Goal: Task Accomplishment & Management: Manage account settings

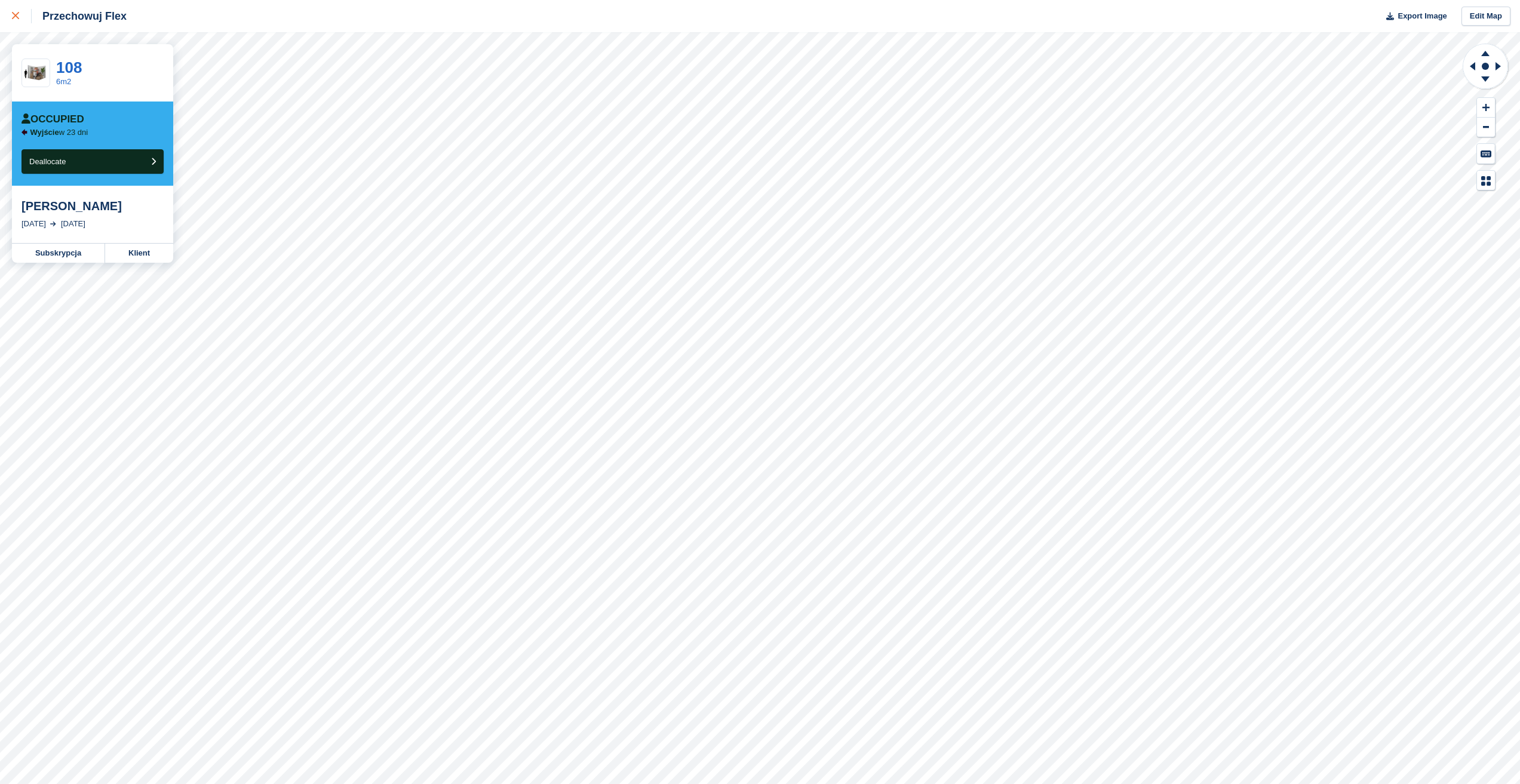
click at [24, 19] on div at bounding box center [21, 16] width 19 height 14
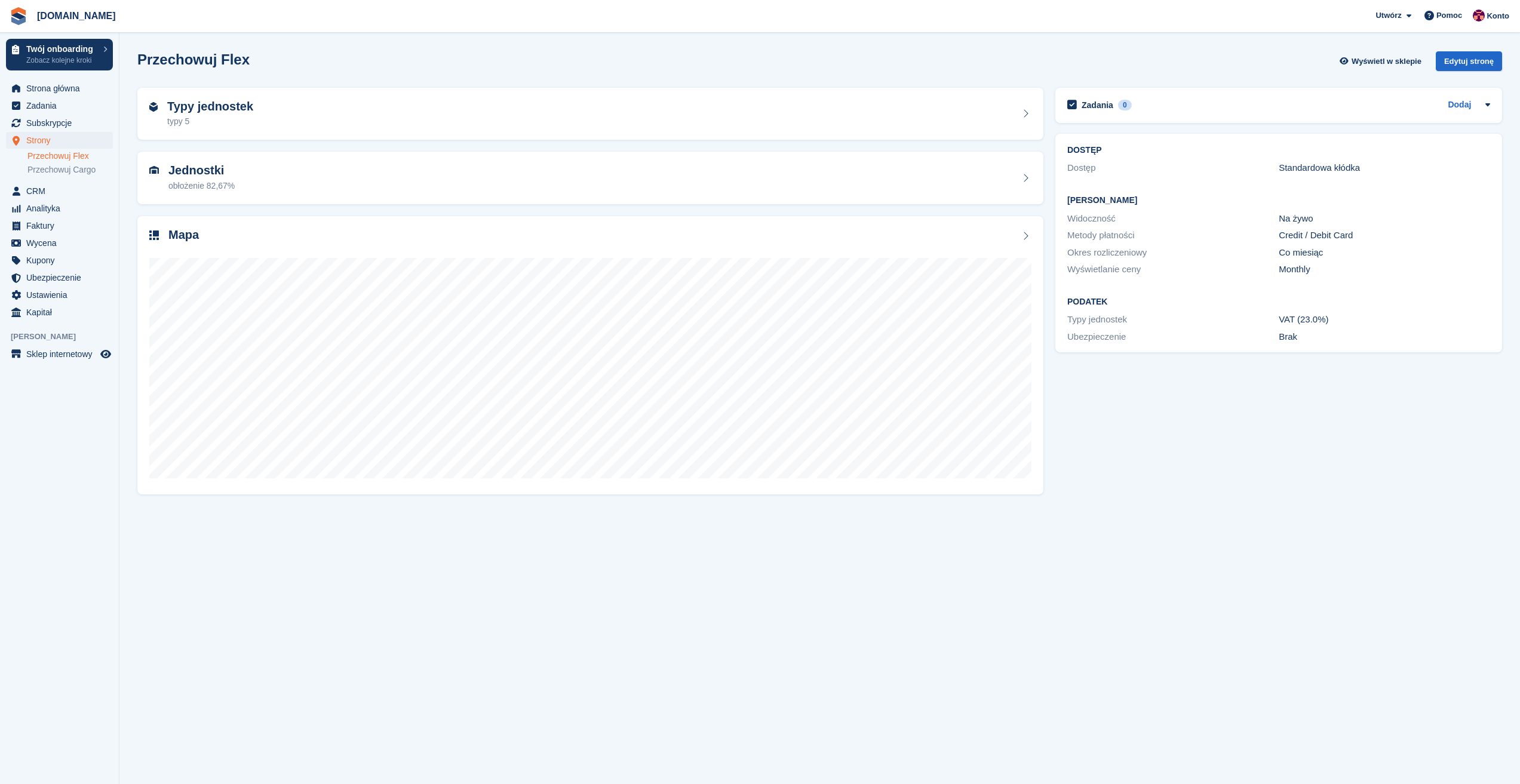
click at [425, 718] on section "Przechowuj Flex Wyświetl w sklepie Edytuj stronę Typy jednostek typy 5 Jednostk…" at bounding box center [820, 392] width 1401 height 784
click at [58, 128] on span "Subskrypcje" at bounding box center [62, 123] width 71 height 17
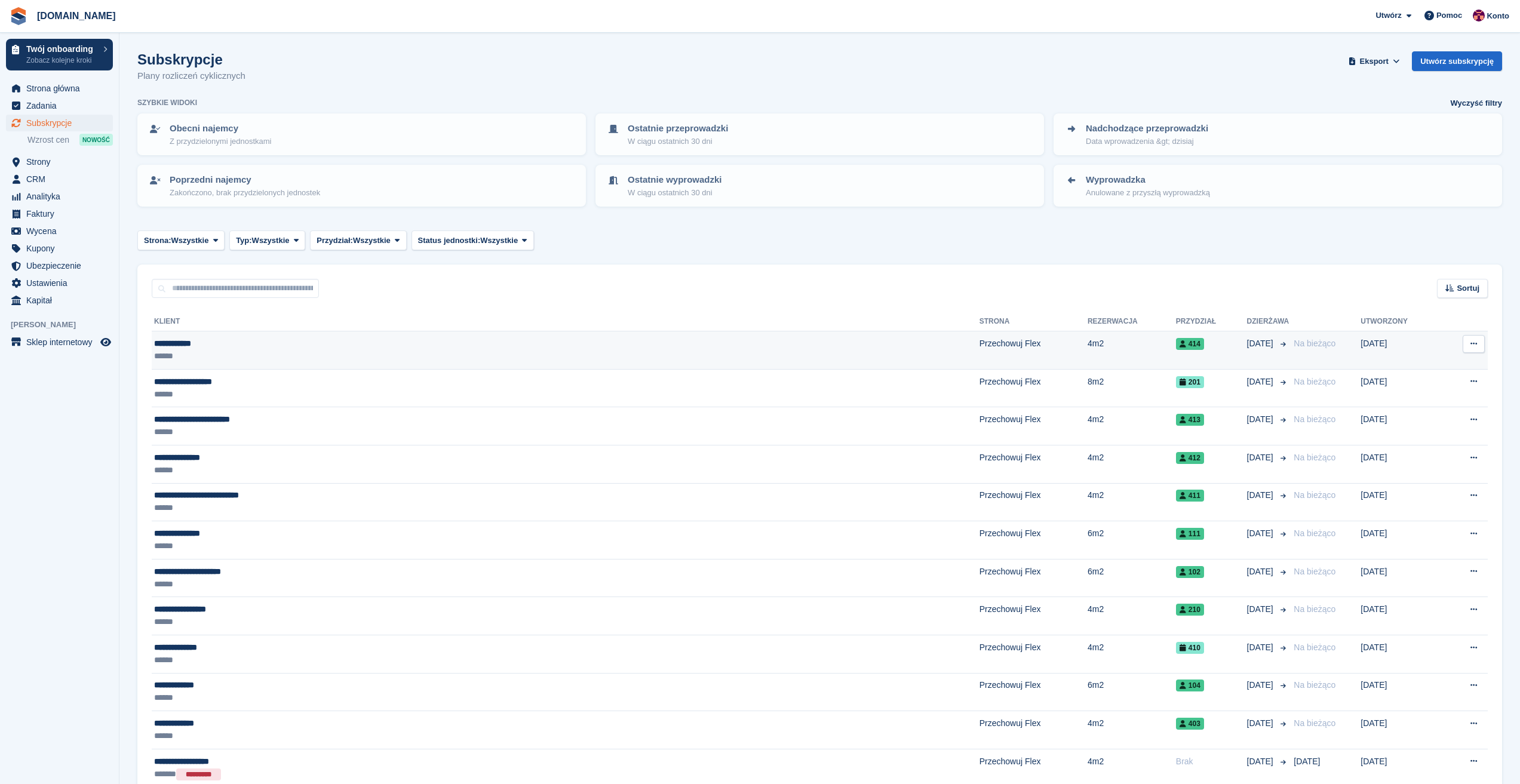
click at [180, 339] on div "**********" at bounding box center [387, 344] width 467 height 13
